Goal: Information Seeking & Learning: Find specific fact

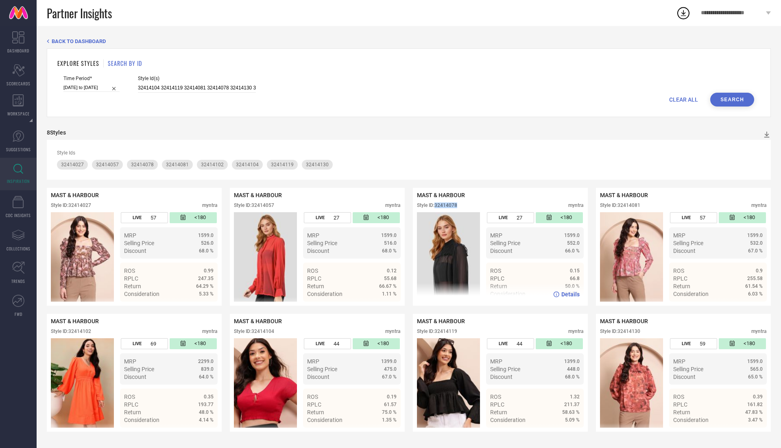
drag, startPoint x: 436, startPoint y: 205, endPoint x: 457, endPoint y: 205, distance: 21.1
click at [457, 205] on div "Style ID: 32414078" at bounding box center [437, 206] width 40 height 6
copy div "32414078"
drag, startPoint x: 69, startPoint y: 205, endPoint x: 91, endPoint y: 204, distance: 21.6
click at [91, 204] on div "Style ID: 32414027" at bounding box center [71, 206] width 40 height 6
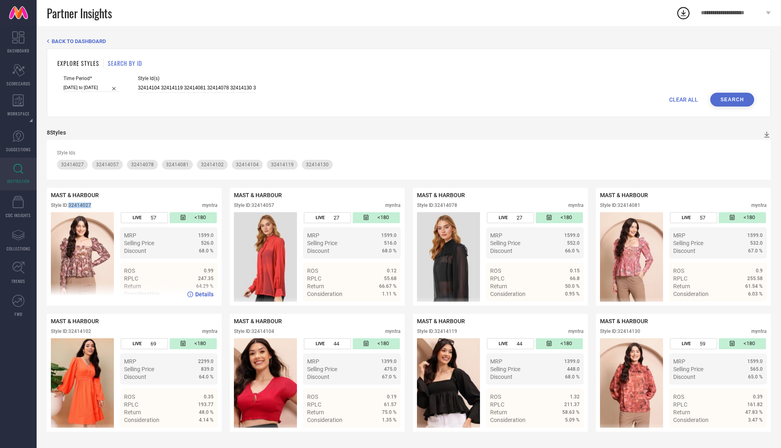
drag, startPoint x: 69, startPoint y: 205, endPoint x: 98, endPoint y: 205, distance: 28.5
click at [97, 205] on div "Style ID: 32414027 myntra" at bounding box center [134, 208] width 167 height 10
copy div "32414027"
drag, startPoint x: 70, startPoint y: 331, endPoint x: 100, endPoint y: 331, distance: 29.3
click at [100, 331] on div "Style ID: 32414102 myntra" at bounding box center [134, 334] width 167 height 10
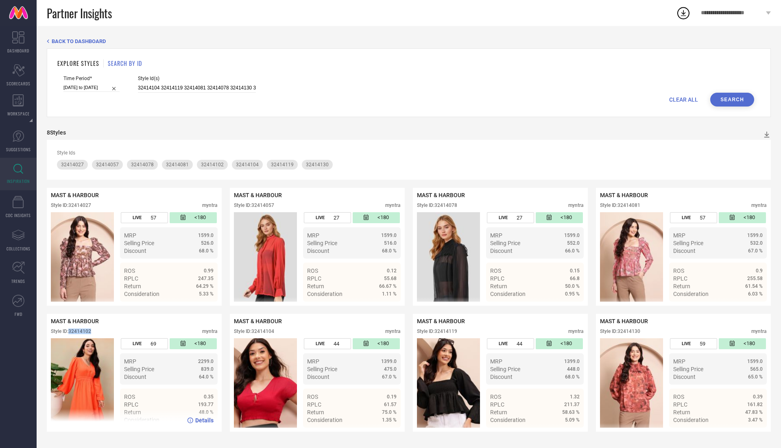
copy div "32414102"
